Goal: Contribute content: Contribute content

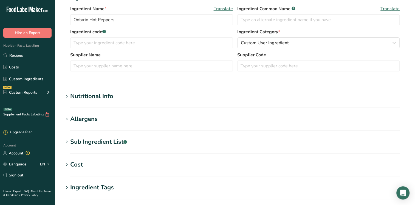
click at [134, 98] on h1 "Nutritional Info" at bounding box center [235, 96] width 343 height 9
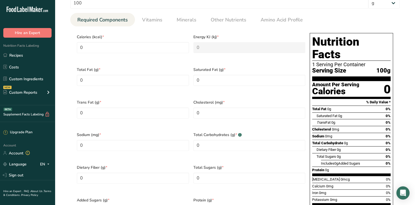
scroll to position [220, 0]
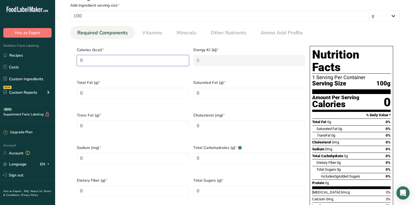
click at [93, 63] on input "0" at bounding box center [133, 60] width 112 height 11
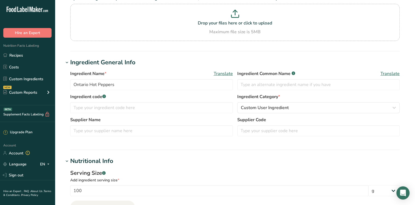
scroll to position [0, 0]
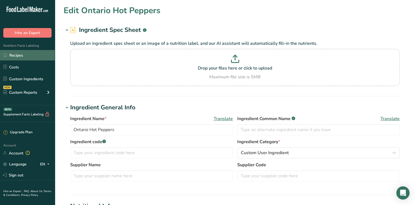
click at [23, 54] on link "Recipes" at bounding box center [27, 55] width 55 height 10
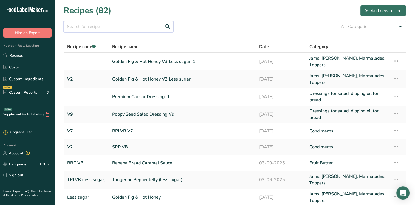
click at [131, 29] on input "text" at bounding box center [119, 26] width 110 height 11
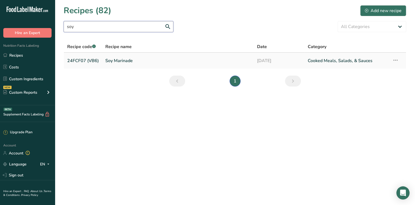
type input "soy"
click at [120, 62] on link "Soy Marinade" at bounding box center [177, 61] width 145 height 12
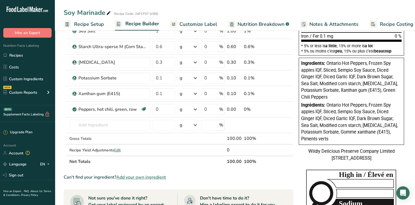
scroll to position [165, 0]
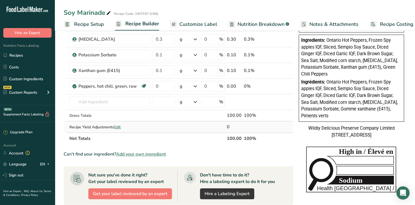
click at [118, 125] on span "Edit" at bounding box center [117, 126] width 7 height 5
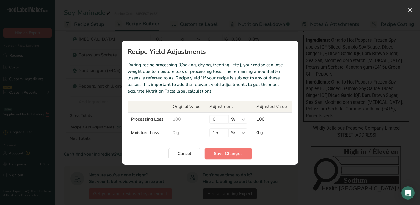
click at [232, 150] on span "Save Changes" at bounding box center [228, 153] width 29 height 7
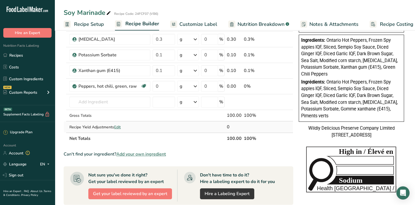
click at [118, 127] on span "Edit" at bounding box center [117, 126] width 7 height 5
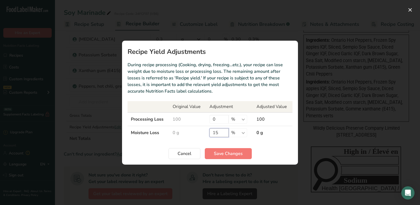
drag, startPoint x: 219, startPoint y: 131, endPoint x: 212, endPoint y: 131, distance: 6.6
click at [212, 131] on input "15" at bounding box center [218, 132] width 19 height 9
type input "20"
click at [230, 155] on span "Save Changes" at bounding box center [228, 153] width 29 height 7
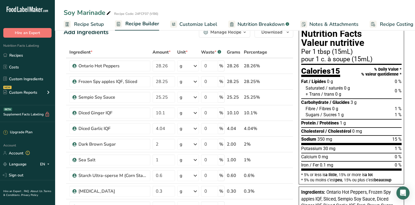
scroll to position [0, 0]
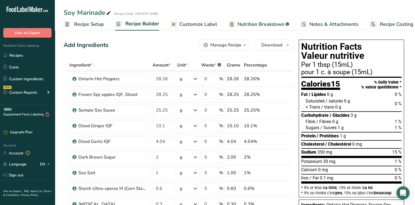
click at [86, 24] on span "Recipe Setup" at bounding box center [89, 24] width 30 height 7
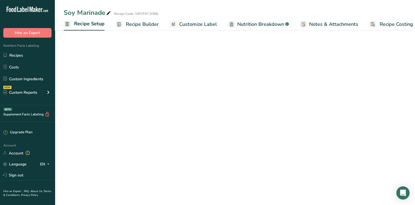
scroll to position [0, 2]
select select "22"
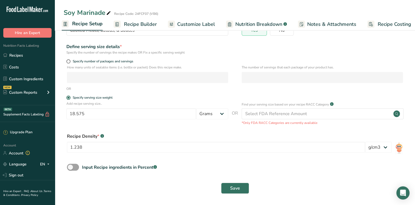
scroll to position [57, 0]
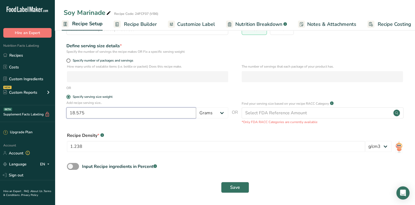
click at [98, 114] on input "18.575" at bounding box center [131, 112] width 130 height 11
type input "16.9"
click at [90, 149] on input "1.238" at bounding box center [216, 146] width 298 height 11
click at [74, 144] on input "1.238" at bounding box center [216, 146] width 298 height 11
click at [75, 144] on input "1.238" at bounding box center [216, 146] width 298 height 11
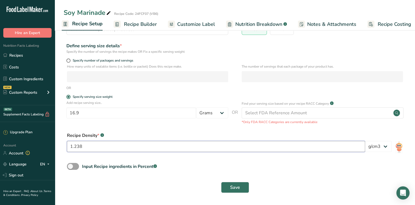
drag, startPoint x: 74, startPoint y: 145, endPoint x: 96, endPoint y: 147, distance: 21.6
click at [96, 147] on input "1.238" at bounding box center [216, 146] width 298 height 11
type input "1.12"
click at [186, 175] on form "Recipe name * Soy Marinade Recipe code .a-a{fill:#347362;}.b-a{fill:#fff;} 24FC…" at bounding box center [235, 89] width 343 height 213
click at [80, 146] on input "1.12" at bounding box center [216, 146] width 298 height 11
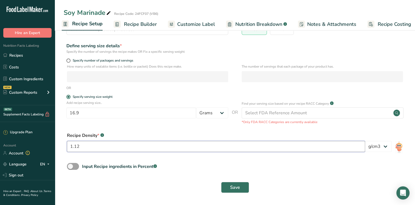
drag, startPoint x: 77, startPoint y: 147, endPoint x: 84, endPoint y: 148, distance: 6.5
click at [84, 148] on input "1.12" at bounding box center [216, 146] width 298 height 11
click at [86, 146] on input "1.12" at bounding box center [216, 146] width 298 height 11
click at [235, 187] on span "Save" at bounding box center [235, 187] width 10 height 7
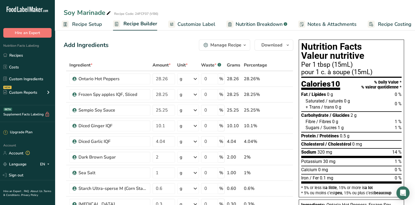
click at [84, 29] on link "Recipe Setup" at bounding box center [82, 24] width 40 height 12
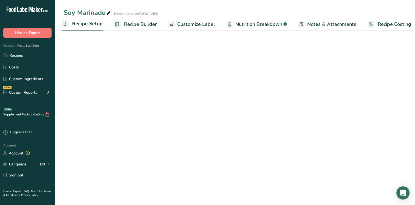
select select "22"
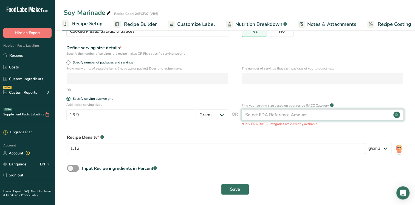
scroll to position [57, 0]
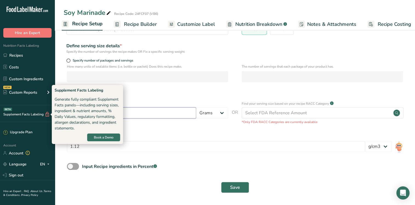
drag, startPoint x: 85, startPoint y: 114, endPoint x: 16, endPoint y: 115, distance: 69.2
click at [16, 115] on div ".a-20{fill:#fff;} Hire an Expert Nutrition Facts Labeling Recipes Costs Custom …" at bounding box center [207, 74] width 415 height 262
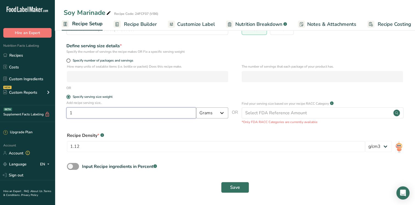
type input "1"
click at [221, 112] on select "Grams kg mg mcg lb oz l mL fl oz tbsp tsp cup qt gallon" at bounding box center [212, 112] width 32 height 11
select select "19"
click at [196, 107] on select "Grams kg mg mcg lb oz l mL fl oz tbsp tsp cup qt gallon" at bounding box center [212, 112] width 32 height 11
click at [86, 146] on input "1.12" at bounding box center [216, 146] width 298 height 11
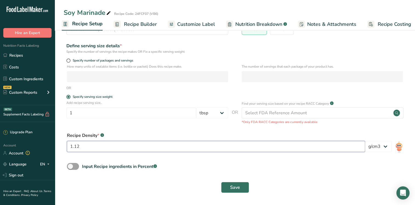
click at [85, 141] on input "1.12" at bounding box center [216, 146] width 298 height 11
type input "1.126"
click at [236, 187] on span "Save" at bounding box center [235, 187] width 10 height 7
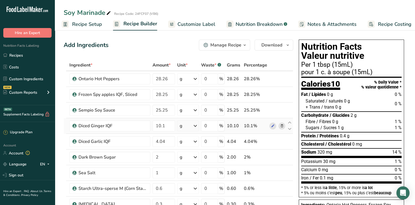
drag, startPoint x: 76, startPoint y: 24, endPoint x: 85, endPoint y: 119, distance: 96.0
click at [77, 24] on span "Recipe Setup" at bounding box center [87, 24] width 30 height 7
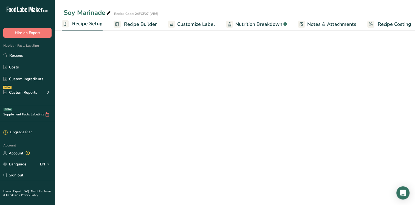
select select "19"
select select "22"
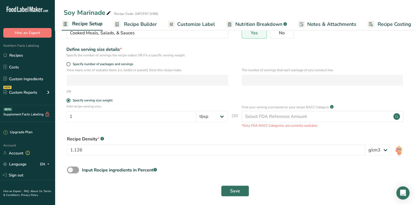
scroll to position [57, 0]
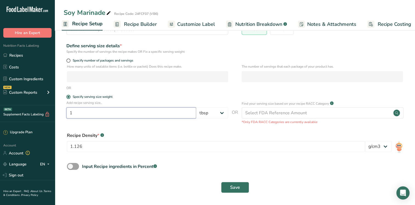
click at [126, 114] on input "1" at bounding box center [131, 112] width 130 height 11
type input "16.9"
click at [223, 116] on select "Grams kg mg mcg lb oz l mL fl oz tbsp tsp cup qt gallon" at bounding box center [212, 112] width 32 height 11
select select "0"
click at [196, 107] on select "Grams kg mg mcg lb oz l mL fl oz tbsp tsp cup qt gallon" at bounding box center [212, 112] width 32 height 11
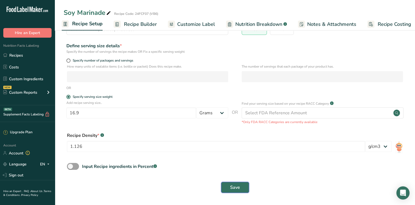
click at [233, 190] on span "Save" at bounding box center [235, 187] width 10 height 7
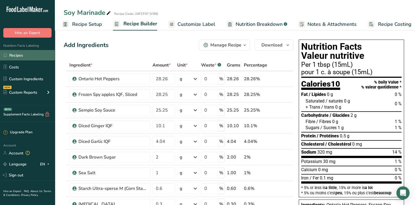
click at [16, 53] on link "Recipes" at bounding box center [27, 55] width 55 height 10
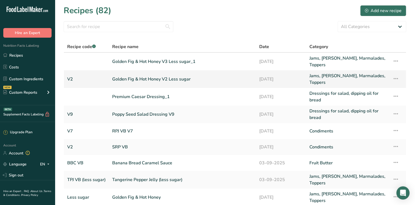
click at [134, 79] on link "Golden Fig & Hot Honey V2 Less sugar" at bounding box center [182, 78] width 140 height 13
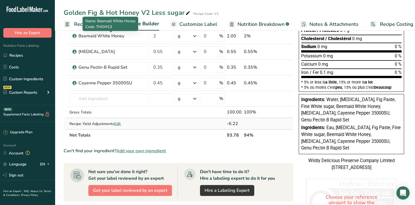
scroll to position [110, 0]
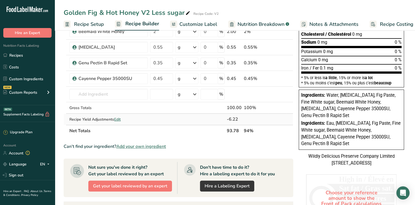
click at [119, 118] on span "Edit" at bounding box center [117, 119] width 7 height 5
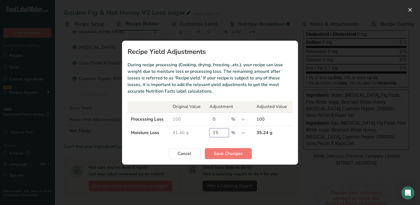
drag, startPoint x: 220, startPoint y: 133, endPoint x: 211, endPoint y: 133, distance: 9.3
click at [211, 133] on input "15" at bounding box center [218, 132] width 19 height 9
type input "27"
click at [227, 153] on span "Save Changes" at bounding box center [228, 153] width 29 height 7
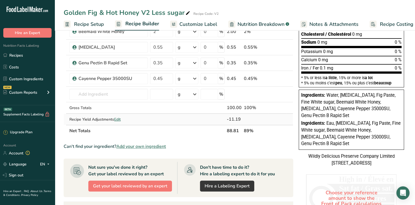
click at [120, 120] on span "Edit" at bounding box center [117, 119] width 7 height 5
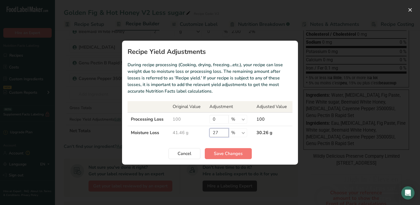
drag, startPoint x: 215, startPoint y: 134, endPoint x: 219, endPoint y: 135, distance: 3.6
click at [219, 135] on input "27" at bounding box center [218, 132] width 19 height 9
type input "22"
click at [228, 152] on span "Save Changes" at bounding box center [228, 153] width 29 height 7
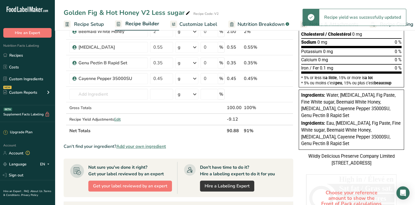
scroll to position [0, 0]
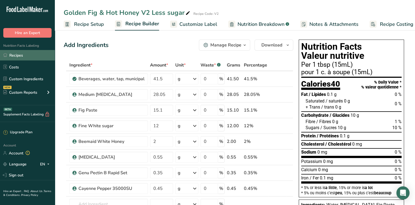
drag, startPoint x: 10, startPoint y: 59, endPoint x: 28, endPoint y: 59, distance: 17.6
click at [10, 59] on link "Recipes" at bounding box center [27, 55] width 55 height 10
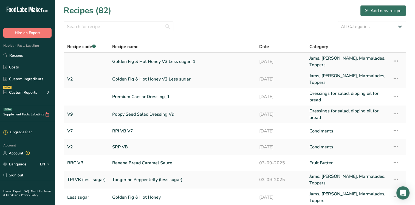
click at [399, 60] on td "Recipe Setup Delete Recipe Duplicate Recipe Scale Recipe Save as Sub-Recipe .a-…" at bounding box center [397, 62] width 17 height 18
click at [394, 58] on icon at bounding box center [396, 61] width 7 height 10
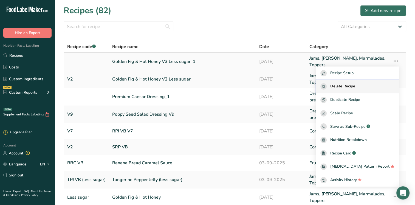
click at [367, 88] on div "Delete Recipe" at bounding box center [358, 86] width 74 height 6
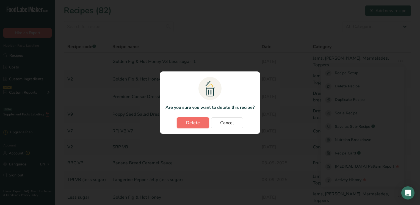
click at [198, 124] on span "Delete" at bounding box center [193, 122] width 14 height 7
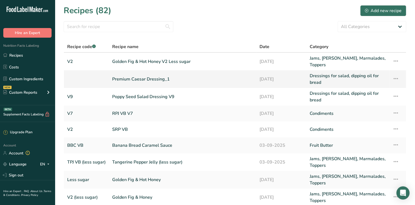
click at [167, 79] on link "Premium Caesar Dressing_1" at bounding box center [182, 78] width 141 height 13
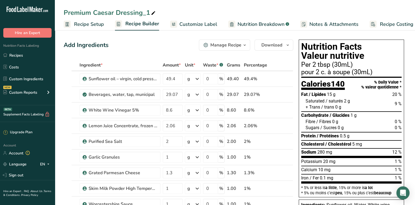
click at [100, 22] on span "Recipe Setup" at bounding box center [89, 24] width 30 height 7
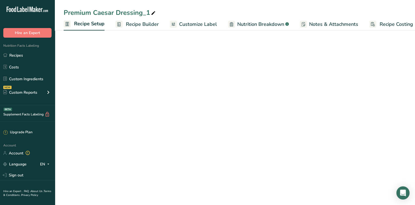
scroll to position [0, 2]
select select "19"
select select "22"
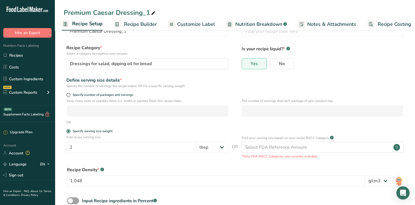
scroll to position [0, 0]
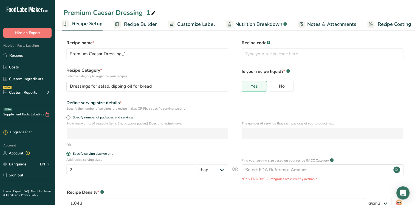
click at [139, 24] on span "Recipe Builder" at bounding box center [140, 24] width 33 height 7
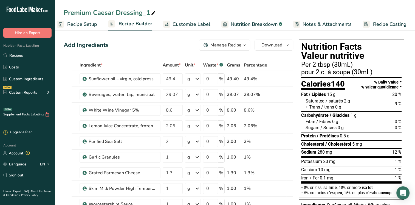
click at [93, 27] on span "Recipe Setup" at bounding box center [82, 24] width 30 height 7
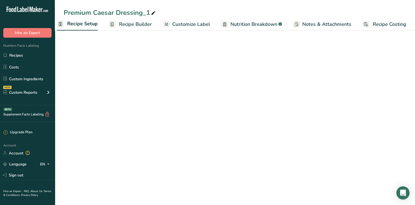
scroll to position [0, 2]
select select "19"
select select "22"
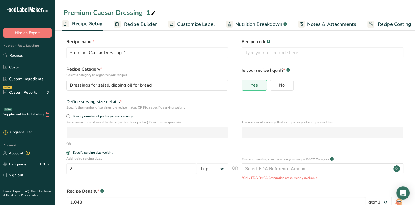
scroll to position [0, 0]
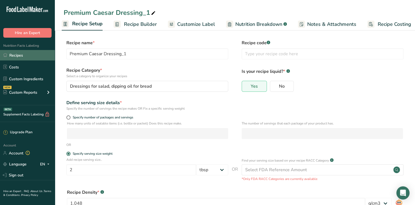
click at [34, 55] on link "Recipes" at bounding box center [27, 55] width 55 height 10
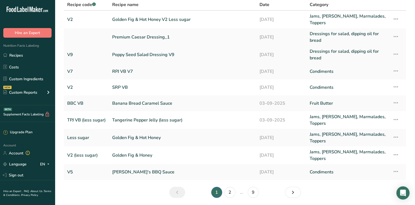
scroll to position [54, 0]
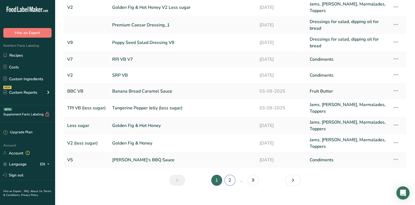
click at [230, 177] on link "2" at bounding box center [230, 180] width 11 height 11
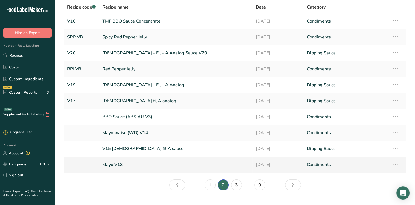
scroll to position [51, 0]
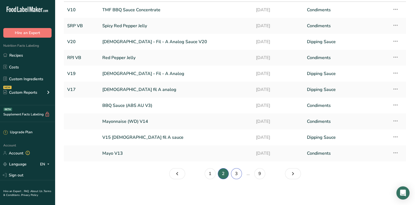
click at [237, 172] on link "3" at bounding box center [236, 173] width 11 height 11
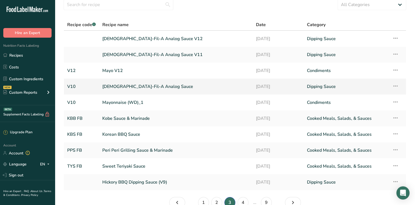
scroll to position [51, 0]
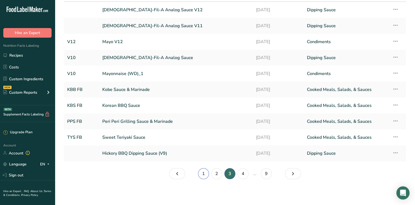
click at [205, 177] on link "1" at bounding box center [203, 173] width 11 height 11
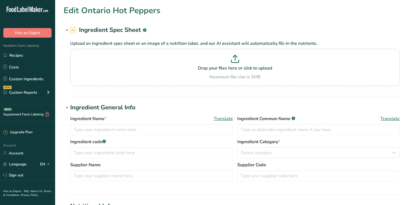
type input "Ontario Hot Peppers"
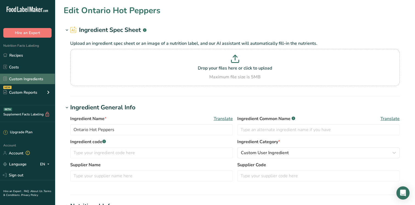
click at [26, 75] on link "Custom Ingredients" at bounding box center [27, 79] width 55 height 10
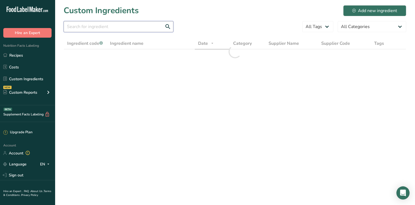
click at [97, 31] on input "text" at bounding box center [119, 26] width 110 height 11
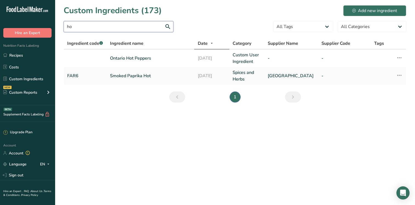
type input "h"
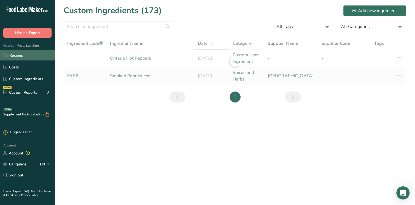
click at [23, 54] on link "Recipes" at bounding box center [27, 55] width 55 height 10
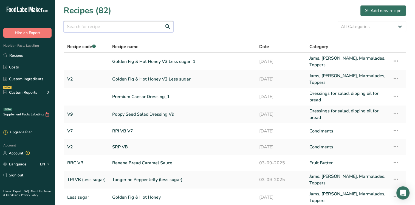
click at [101, 29] on input "text" at bounding box center [119, 26] width 110 height 11
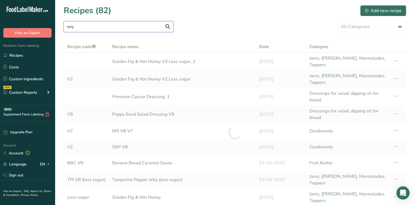
type input "soy"
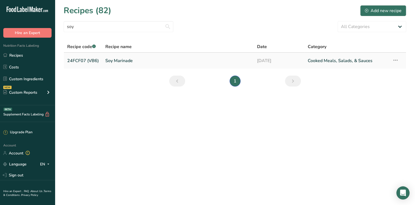
click at [105, 60] on link "Soy Marinade" at bounding box center [177, 61] width 145 height 12
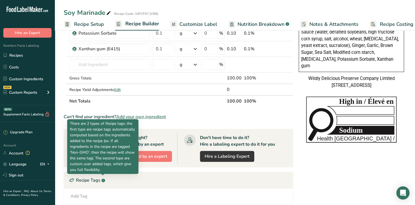
scroll to position [137, 0]
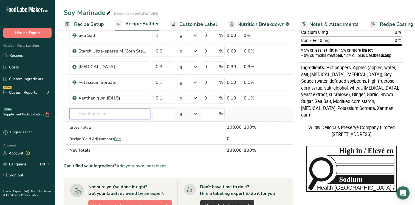
click at [87, 114] on input "text" at bounding box center [109, 113] width 81 height 11
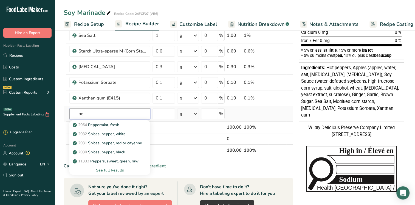
type input "p"
type input "hot pe"
click at [109, 161] on p "11670 Peppers, hot chili, green, raw" at bounding box center [108, 161] width 68 height 6
type input "Peppers, hot chili, green, raw"
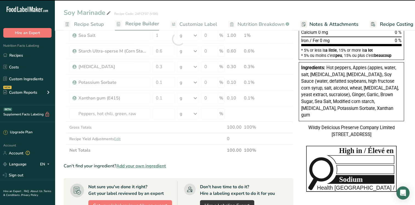
type input "0"
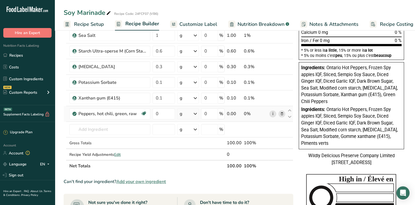
click at [273, 113] on link "i" at bounding box center [273, 113] width 7 height 7
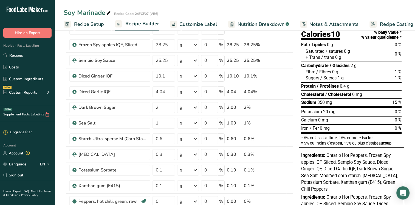
scroll to position [0, 0]
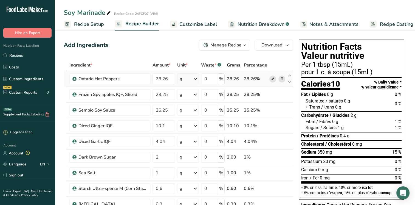
click at [272, 79] on icon at bounding box center [273, 79] width 4 height 6
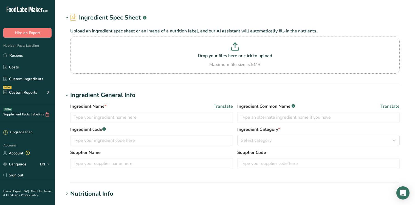
type input "Peppers, hot chili, green, raw"
type input "Green Chili Peppers"
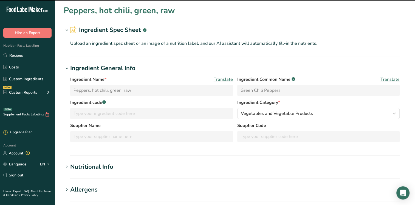
scroll to position [82, 0]
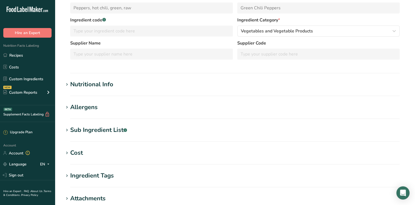
click at [86, 87] on div "Nutritional Info" at bounding box center [91, 84] width 43 height 9
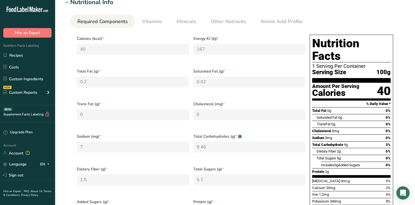
scroll to position [165, 0]
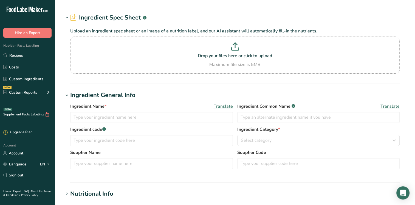
type input "Ontario Hot Peppers"
type input "100"
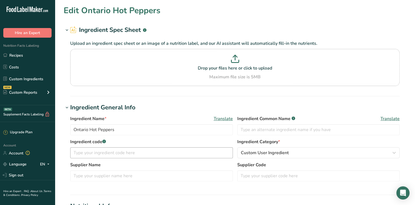
scroll to position [82, 0]
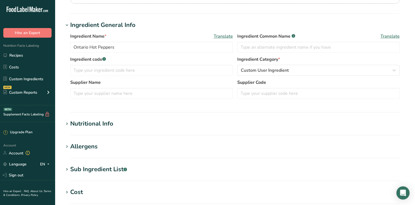
click at [68, 124] on icon at bounding box center [67, 124] width 5 height 8
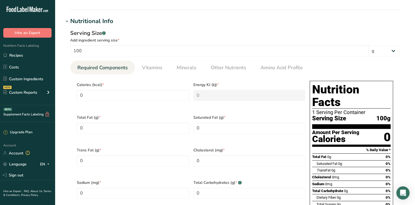
scroll to position [192, 0]
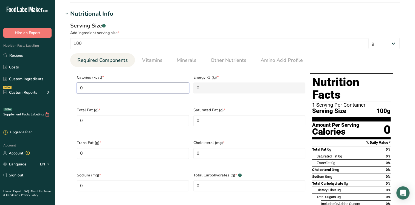
click at [91, 87] on input "0" at bounding box center [133, 87] width 112 height 11
click at [375, 44] on select "g kg mg mcg lb oz l mL fl oz tbsp tsp cup qt gallon" at bounding box center [384, 43] width 31 height 11
click at [289, 37] on div "Serving Size .a-a{fill:#347362;}.b-a{fill:#fff;} Add ingredient serving size * …" at bounding box center [235, 35] width 330 height 27
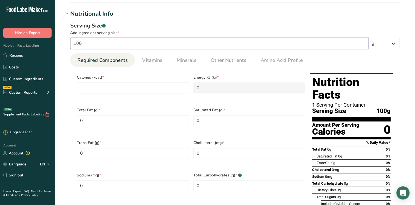
click at [287, 43] on input "100" at bounding box center [219, 43] width 298 height 11
type input "1"
type input "45"
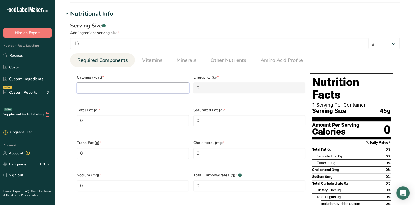
click at [173, 83] on input "number" at bounding box center [133, 87] width 112 height 11
drag, startPoint x: 150, startPoint y: 89, endPoint x: 58, endPoint y: 99, distance: 92.7
click at [58, 99] on section "Edit Ontario Hot Peppers Ingredient Spec Sheet .a-a{fill:#347362;}.b-a{fill:#ff…" at bounding box center [235, 137] width 360 height 659
type input "1"
type KJ "4.2"
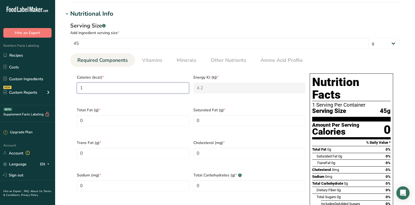
type input "18"
type KJ "75.3"
click at [71, 87] on section "Calories (kcal) * 18 Energy KJ (kj) * 75.3 Total Fat (g) * 0 Saturated Fat (g) …" at bounding box center [235, 169] width 330 height 205
drag, startPoint x: 87, startPoint y: 90, endPoint x: 56, endPoint y: 93, distance: 30.9
click at [56, 93] on section "Edit Ontario Hot Peppers Ingredient Spec Sheet .a-a{fill:#347362;}.b-a{fill:#ff…" at bounding box center [235, 137] width 360 height 659
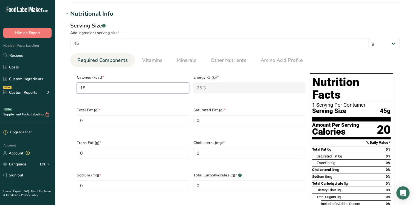
type input "1"
type KJ "4.2"
type input "17"
type KJ "71.1"
type input "17.9"
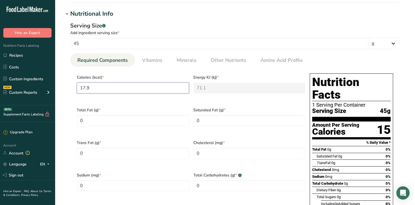
type KJ "74.9"
type input "17.99"
type KJ "75.3"
type input "17.9"
type KJ "74.9"
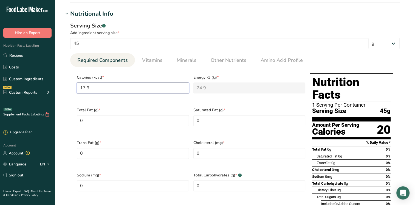
type input "17"
type KJ "71.1"
type input "1"
type KJ "4.2"
type input "0"
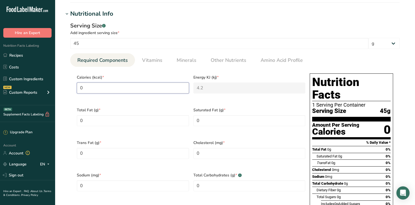
type KJ "0"
type input "1"
type KJ "4.2"
type input "18"
type KJ "75.3"
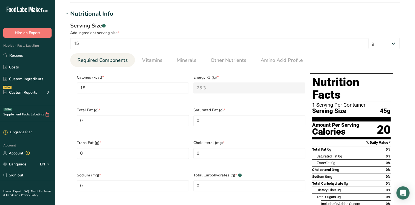
click at [147, 104] on div "Total Fat (g) * 0" at bounding box center [133, 120] width 117 height 33
click at [146, 121] on Fat "0" at bounding box center [133, 120] width 112 height 11
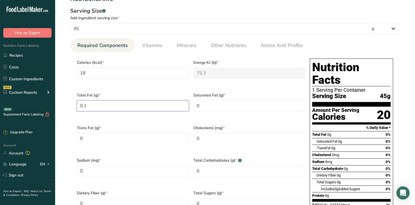
scroll to position [207, 0]
type Fat "0.1"
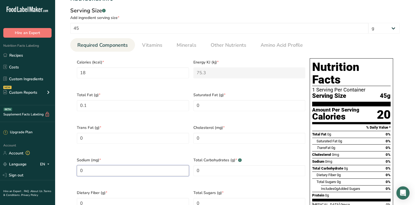
click at [141, 165] on input "0" at bounding box center [133, 170] width 112 height 11
type input "3.2"
click at [228, 165] on Carbohydrates "0" at bounding box center [250, 170] width 112 height 11
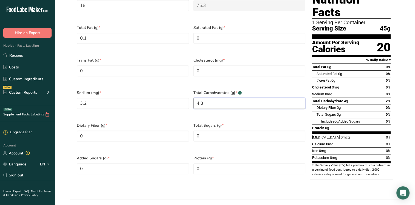
scroll to position [275, 0]
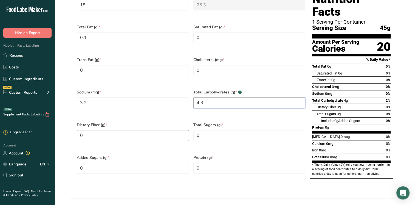
type Carbohydrates "4.3"
click at [91, 130] on Fiber "0" at bounding box center [133, 135] width 112 height 11
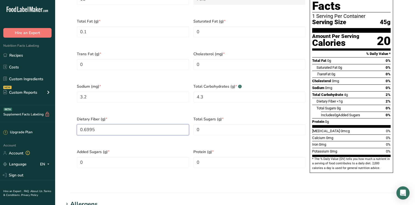
scroll to position [281, 0]
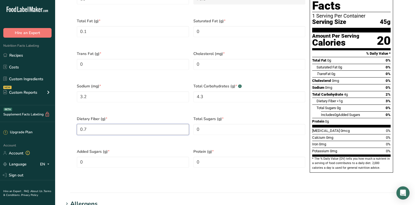
type Fiber "0.7"
click at [94, 149] on span "Added Sugars (g) *" at bounding box center [133, 152] width 112 height 6
click at [96, 156] on Sugars "0" at bounding box center [133, 161] width 112 height 11
click at [211, 124] on Sugars "0" at bounding box center [250, 129] width 112 height 11
click at [211, 124] on Sugars "2.3" at bounding box center [250, 129] width 112 height 11
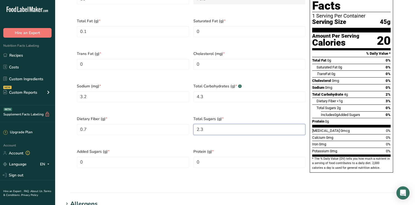
type Sugars "2.3"
click at [219, 145] on div "Protein (g) * 0" at bounding box center [249, 161] width 117 height 33
click at [213, 156] on input "0" at bounding box center [250, 161] width 112 height 11
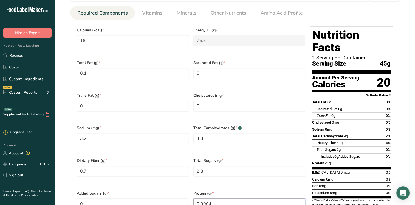
scroll to position [239, 0]
type input "0.9004"
click at [162, 14] on link "Vitamins" at bounding box center [152, 13] width 25 height 14
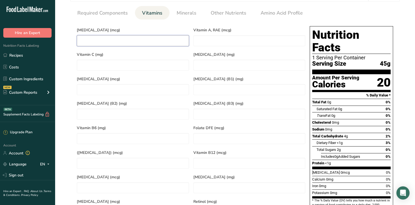
click at [127, 40] on D "number" at bounding box center [133, 40] width 112 height 11
type D "0"
click at [192, 10] on span "Minerals" at bounding box center [187, 12] width 20 height 7
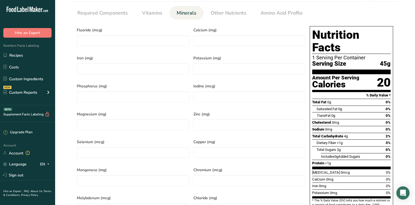
click at [220, 31] on span "Calcium (mg)" at bounding box center [250, 30] width 112 height 6
click at [222, 40] on input "number" at bounding box center [250, 40] width 112 height 11
type input "8.1"
click at [148, 63] on input "number" at bounding box center [133, 68] width 112 height 11
type input "0.5"
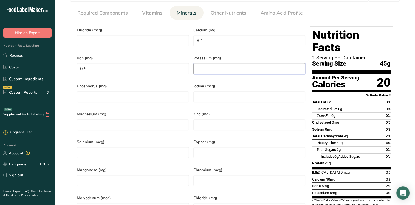
click at [215, 67] on input "number" at bounding box center [250, 68] width 112 height 11
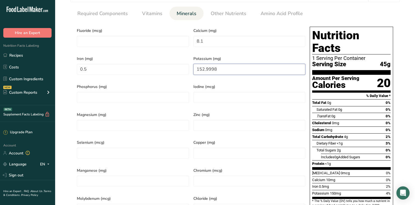
scroll to position [238, 0]
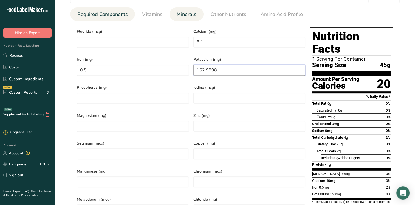
type input "152.9998"
click at [105, 17] on span "Required Components" at bounding box center [102, 14] width 51 height 7
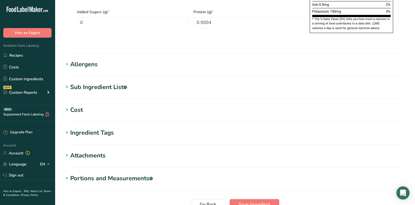
scroll to position [458, 0]
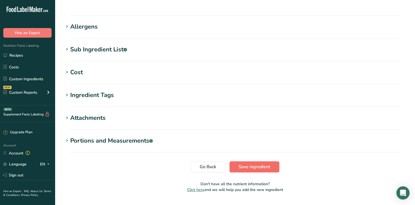
click at [256, 163] on span "Save ingredient" at bounding box center [255, 166] width 32 height 7
